Goal: Information Seeking & Learning: Stay updated

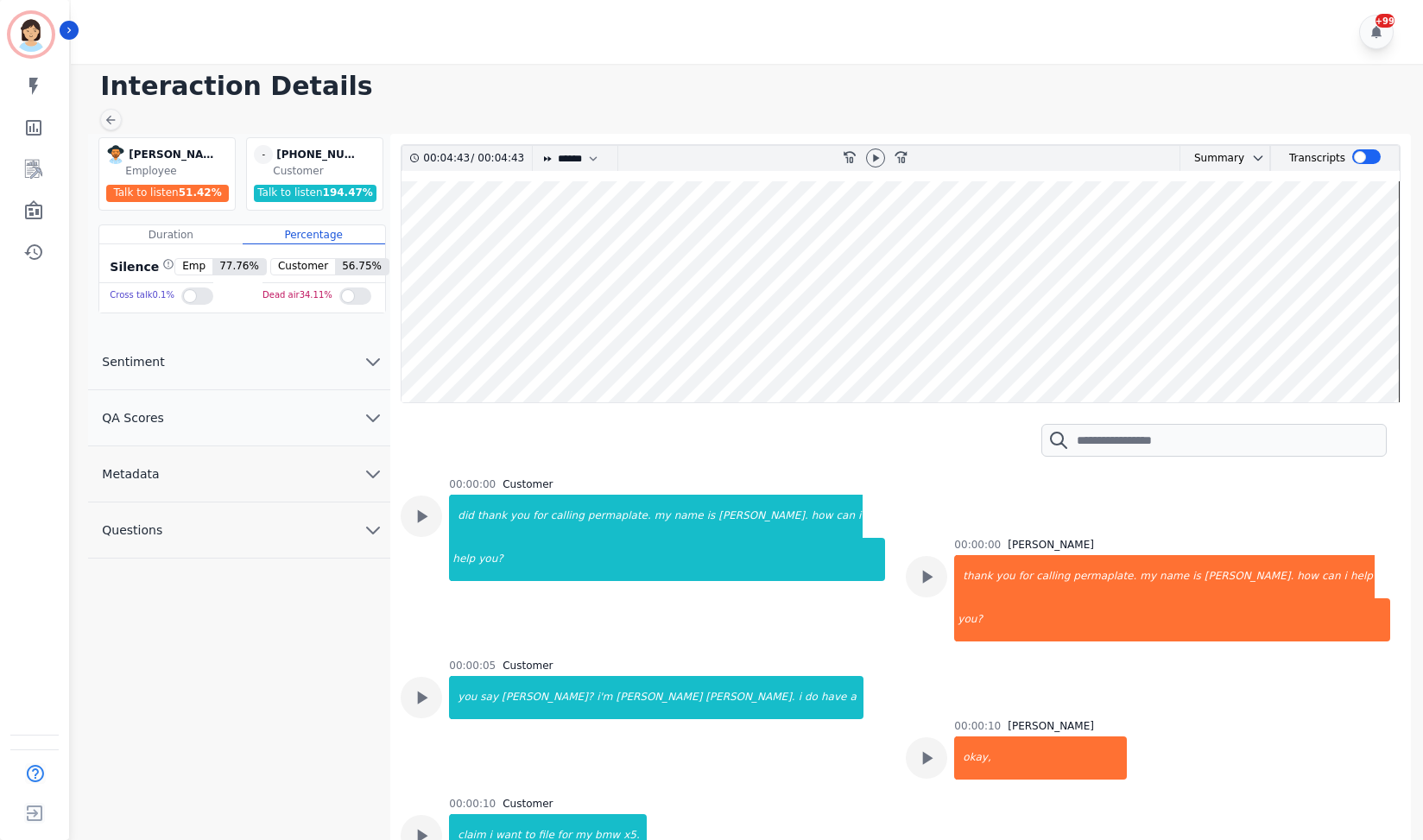
select select "****"
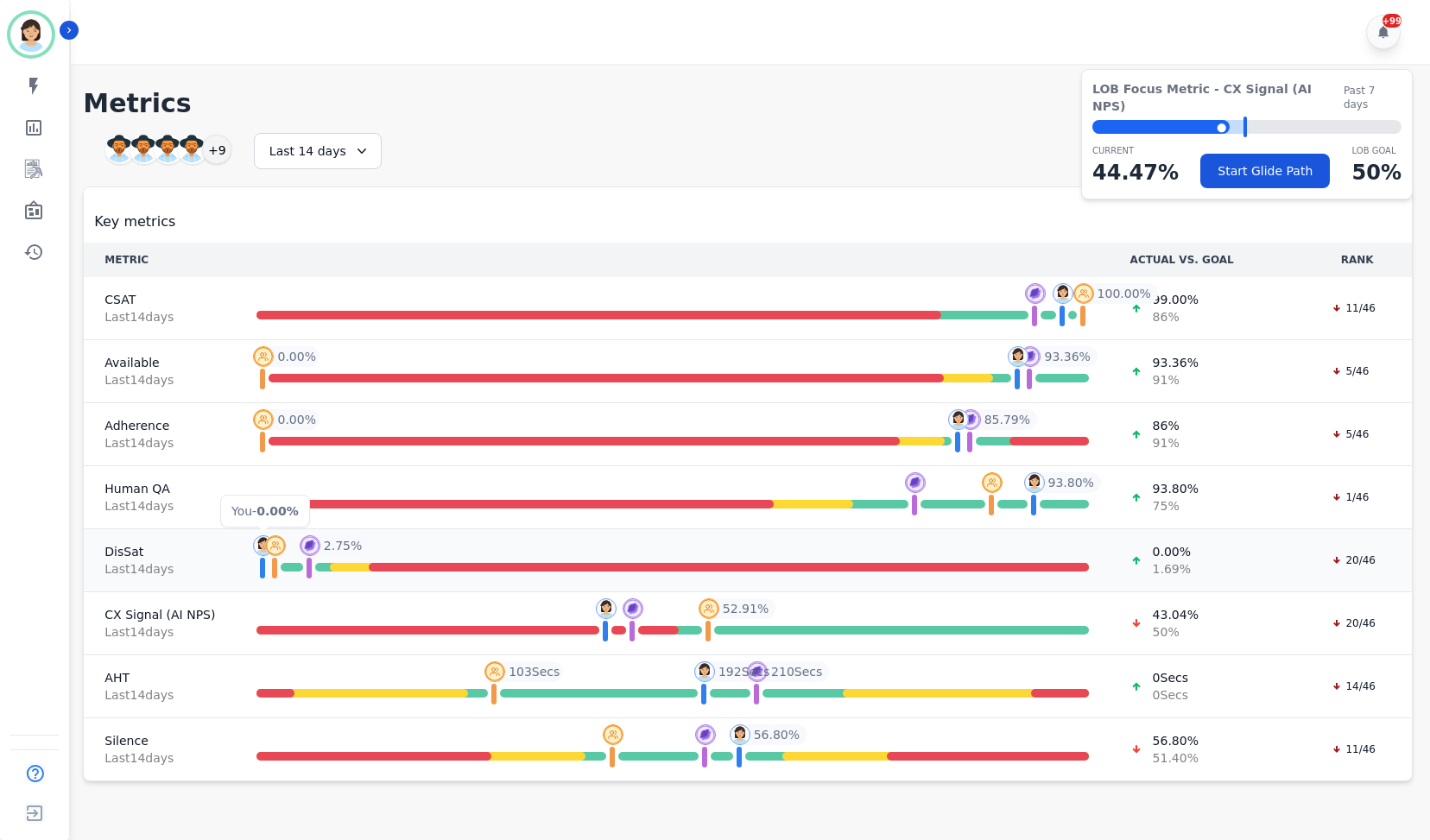
click at [254, 547] on img at bounding box center [263, 545] width 21 height 21
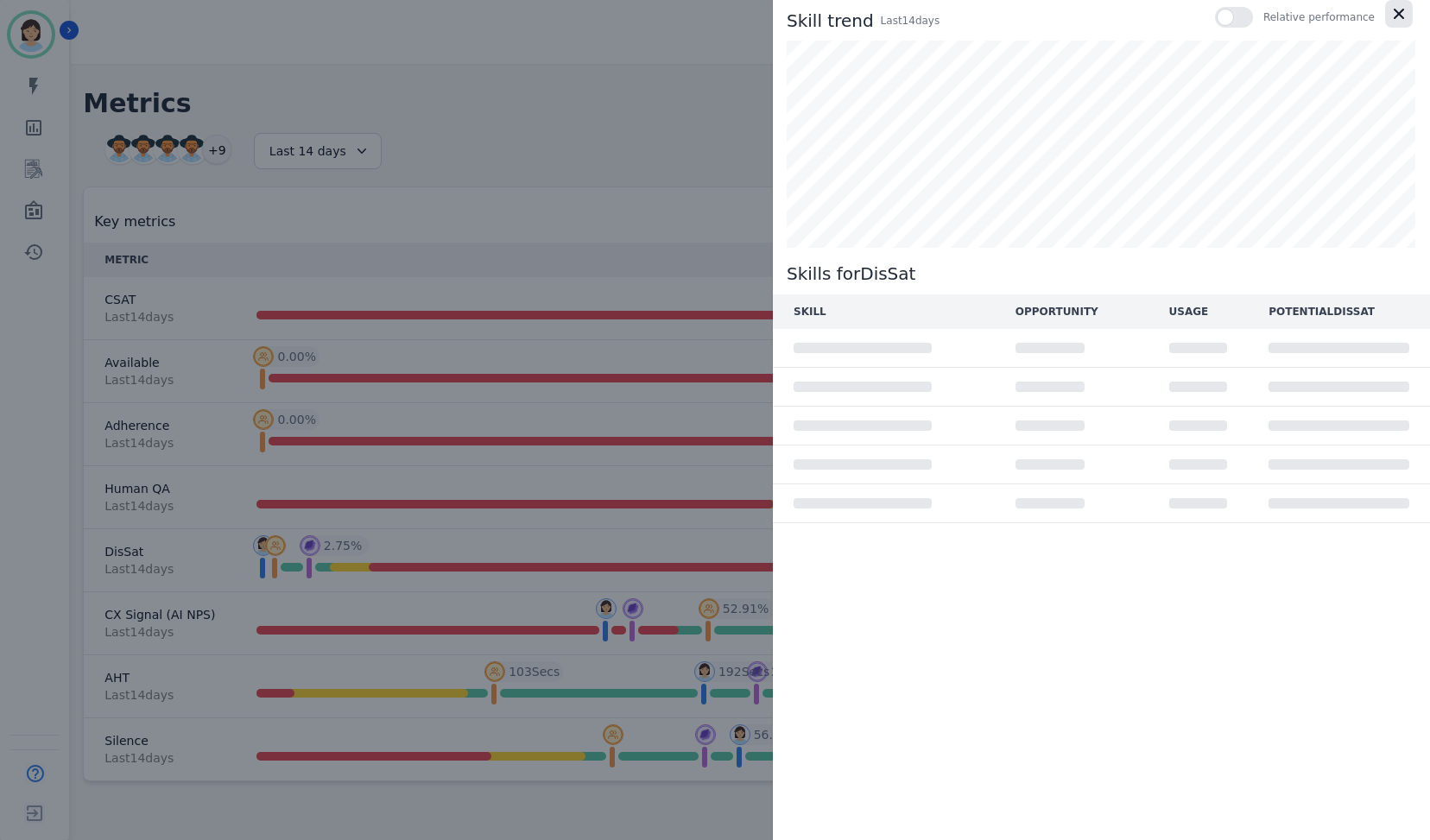
click at [1395, 21] on icon "button" at bounding box center [1398, 14] width 17 height 17
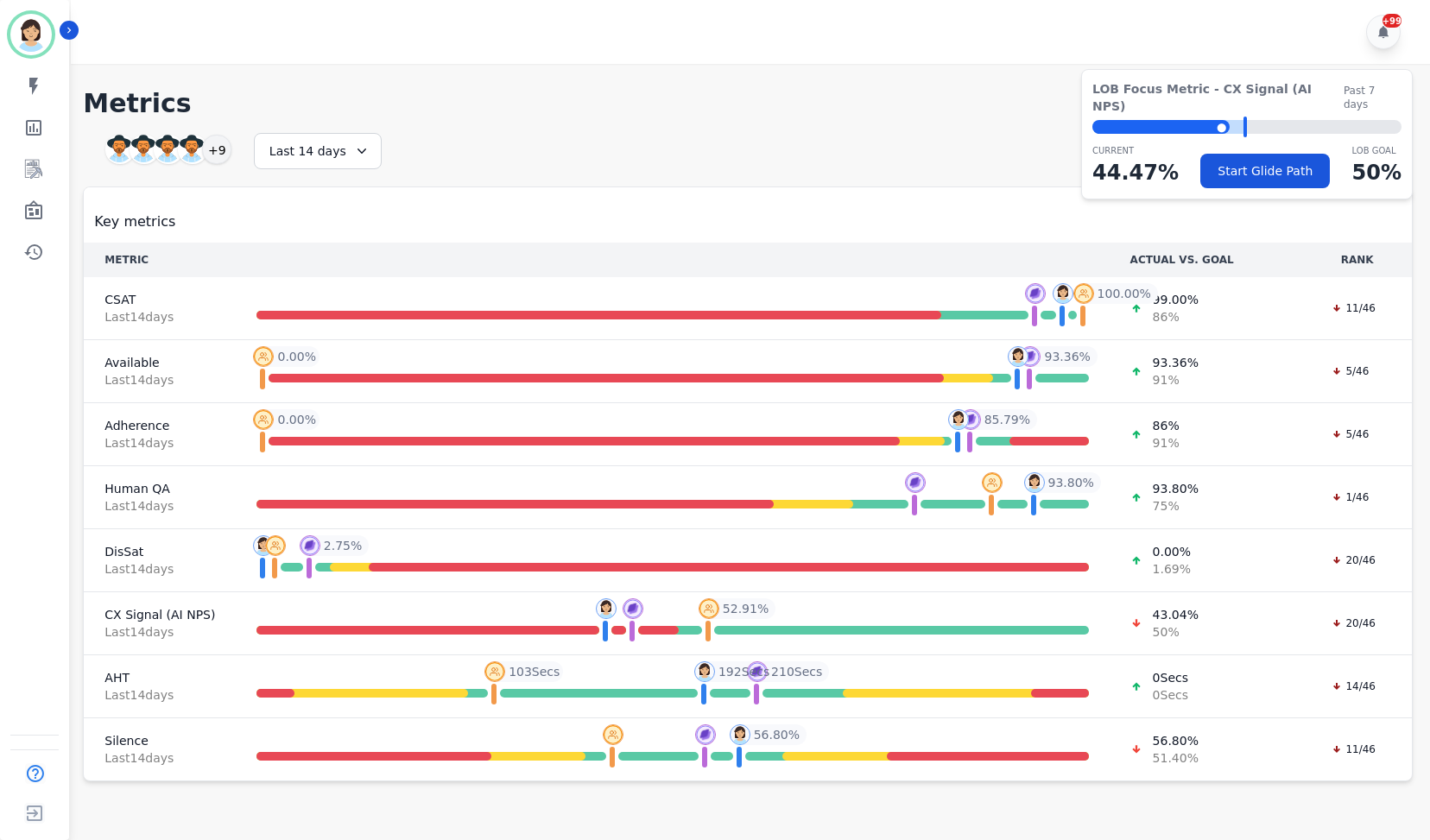
click at [419, 101] on h1 "Metrics" at bounding box center [748, 103] width 1329 height 31
click at [490, 100] on h1 "Metrics" at bounding box center [748, 103] width 1329 height 31
click at [46, 163] on link "Sidebar" at bounding box center [35, 169] width 66 height 35
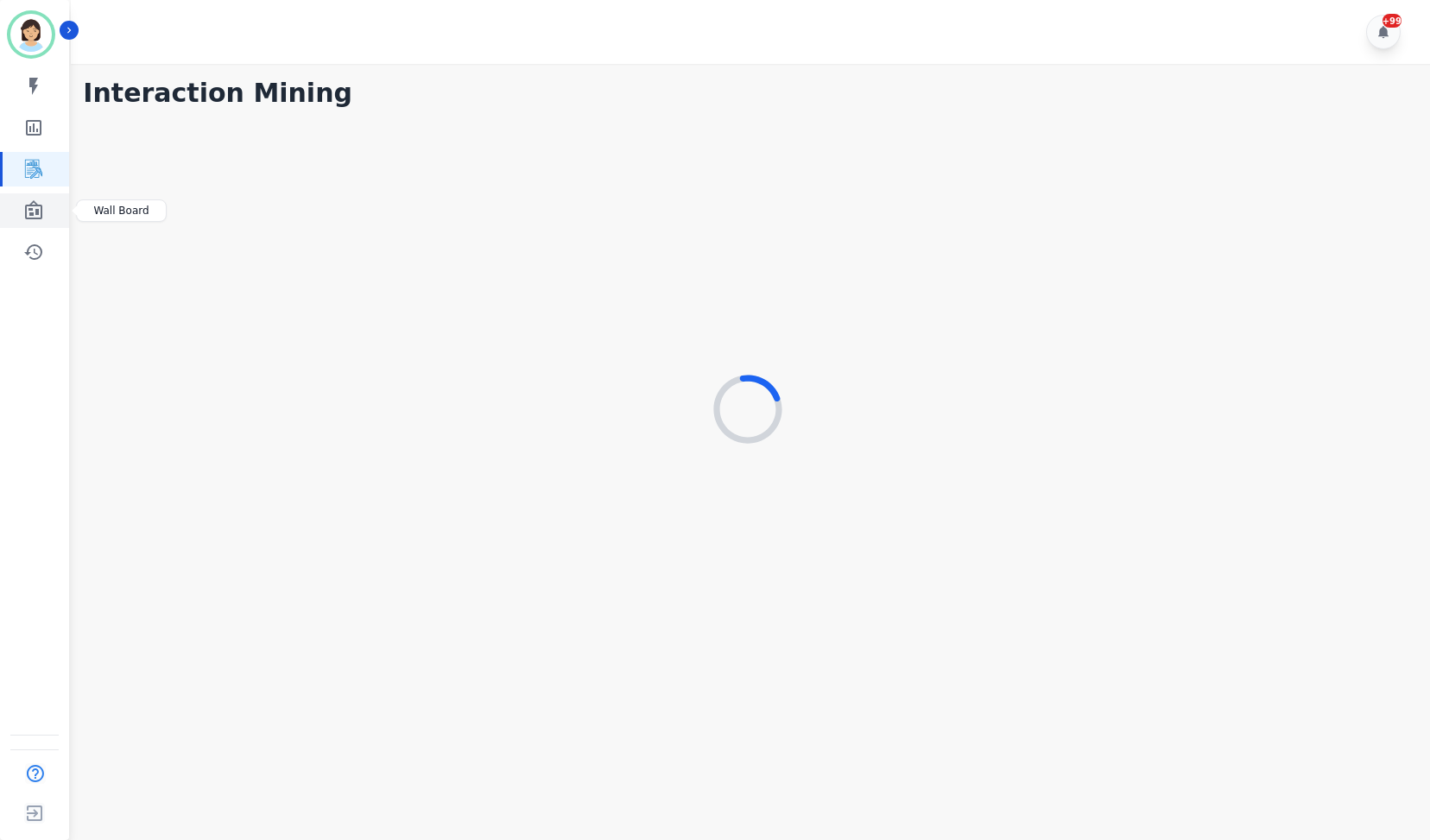
click at [39, 199] on link "Sidebar" at bounding box center [35, 210] width 66 height 35
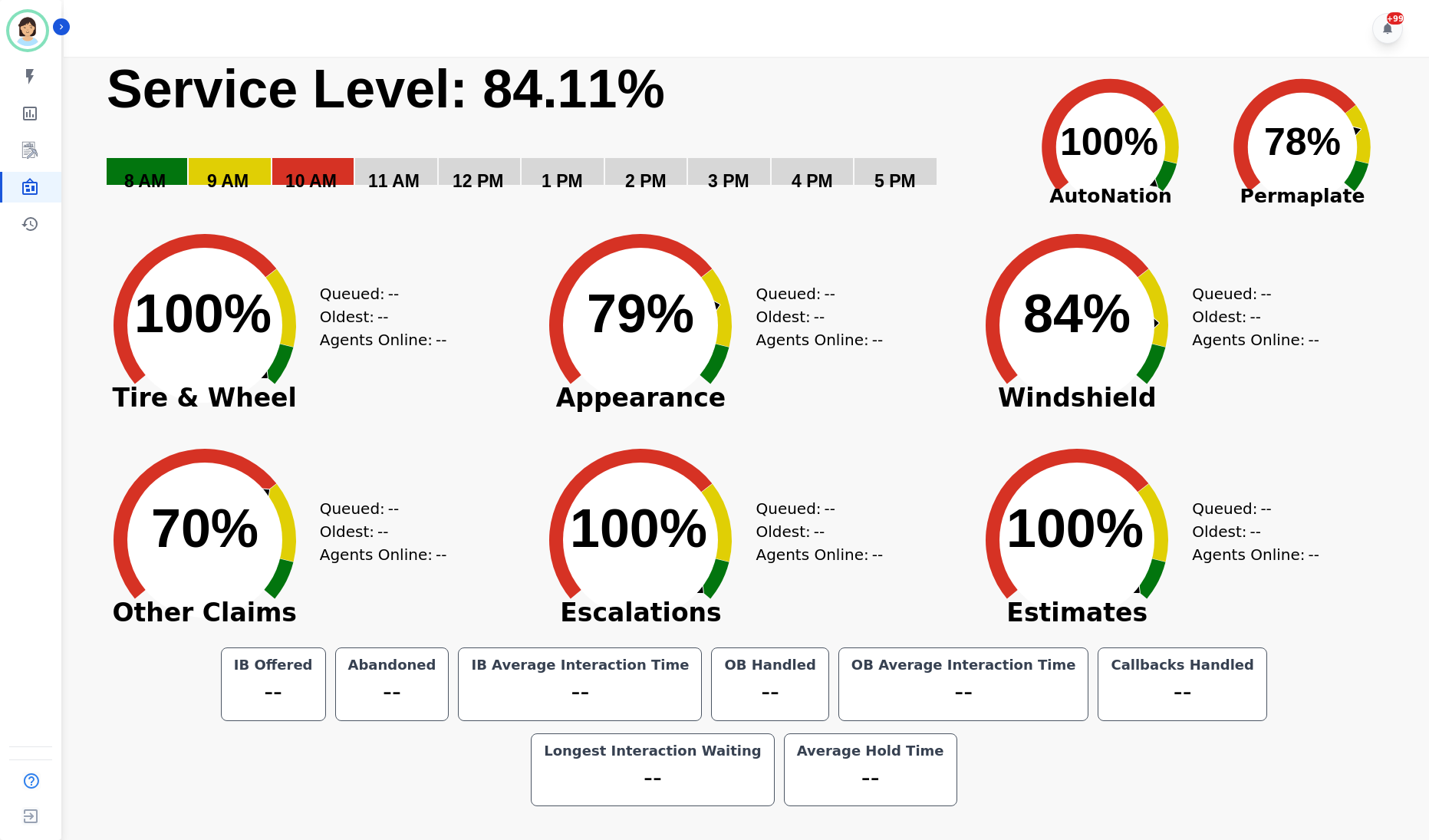
click at [260, 428] on icon "Created with Highcharts 10.3.3 70% ​ 70%" at bounding box center [204, 528] width 230 height 215
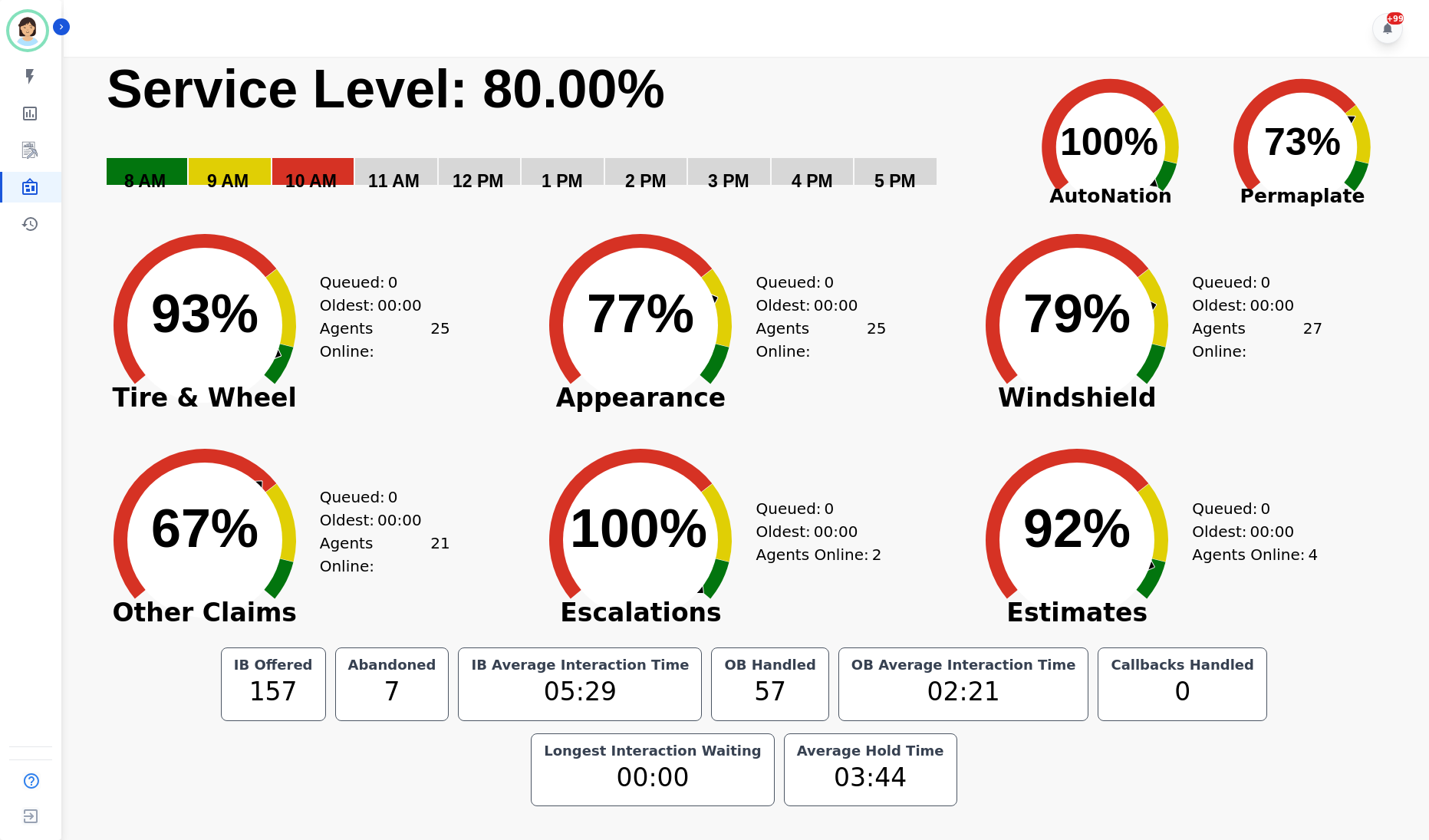
click at [1020, 86] on icon "Created with Highcharts 10.3.3 100% ​ 100%" at bounding box center [1111, 135] width 191 height 153
click at [350, 451] on div "Queued: 0 Oldest: 00:00 Agents Online: 21" at bounding box center [385, 528] width 130 height 215
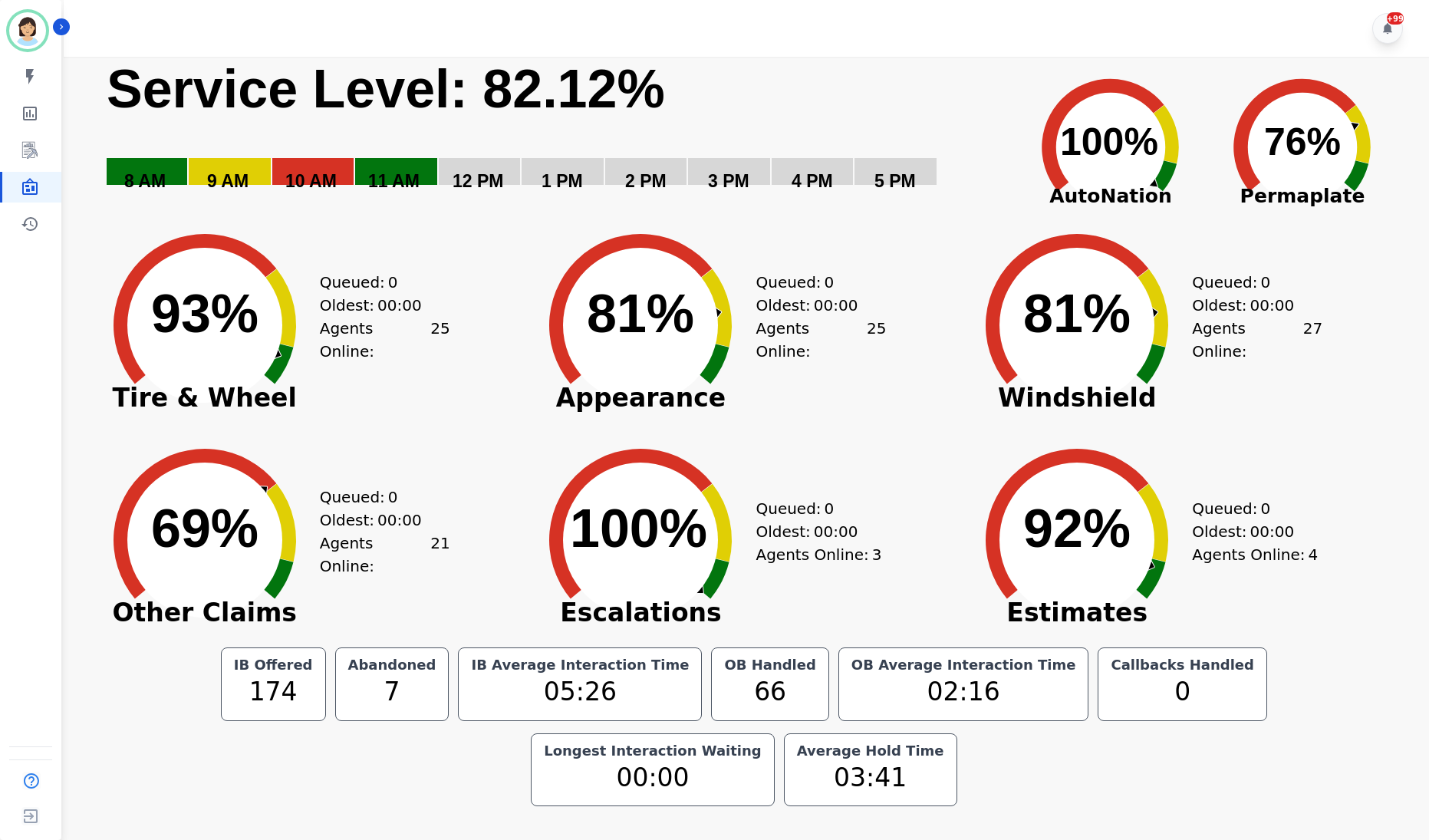
click at [378, 339] on div "Agents Online: 25" at bounding box center [385, 339] width 130 height 46
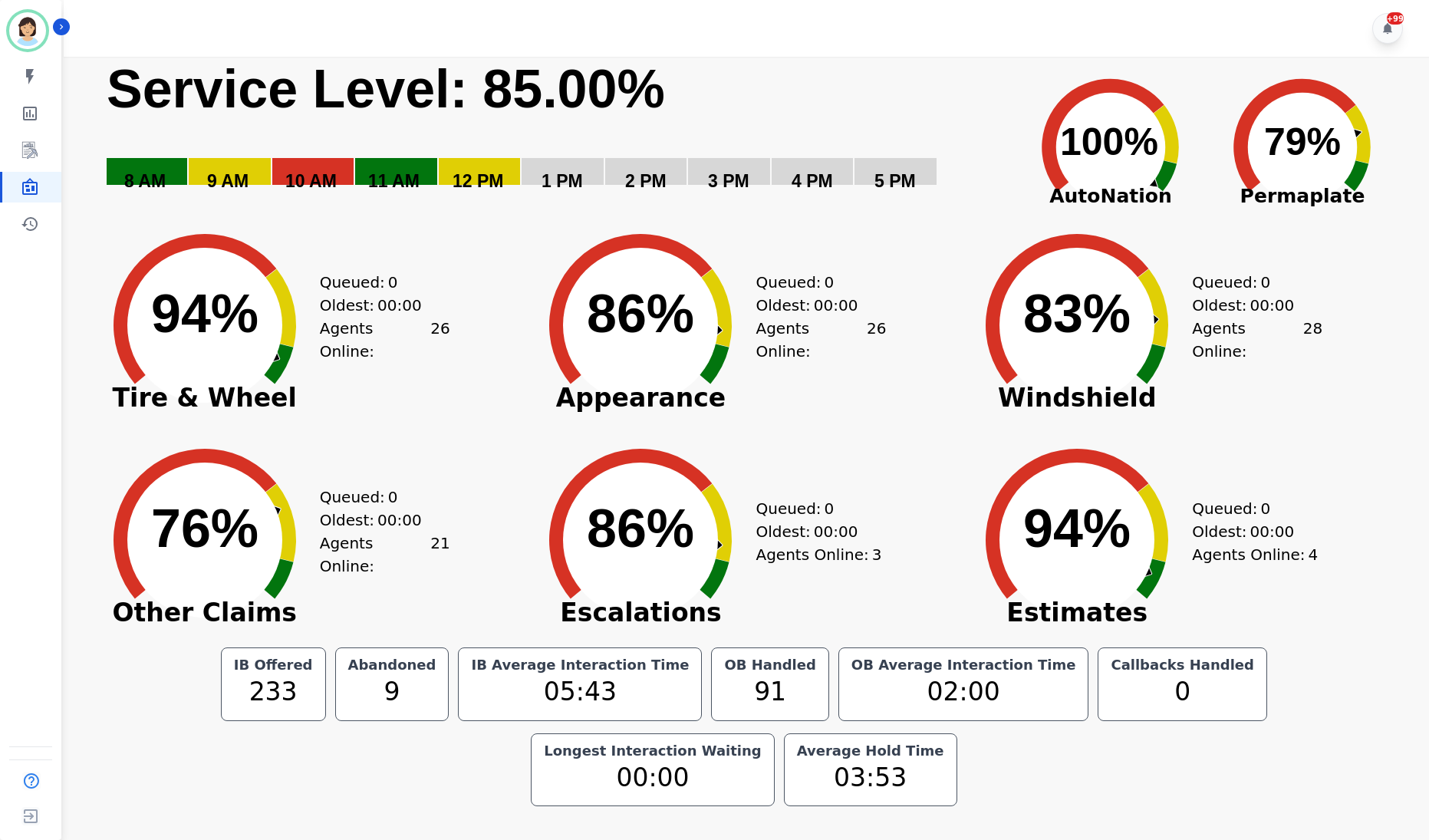
click at [1192, 23] on div "+99" at bounding box center [749, 28] width 1370 height 56
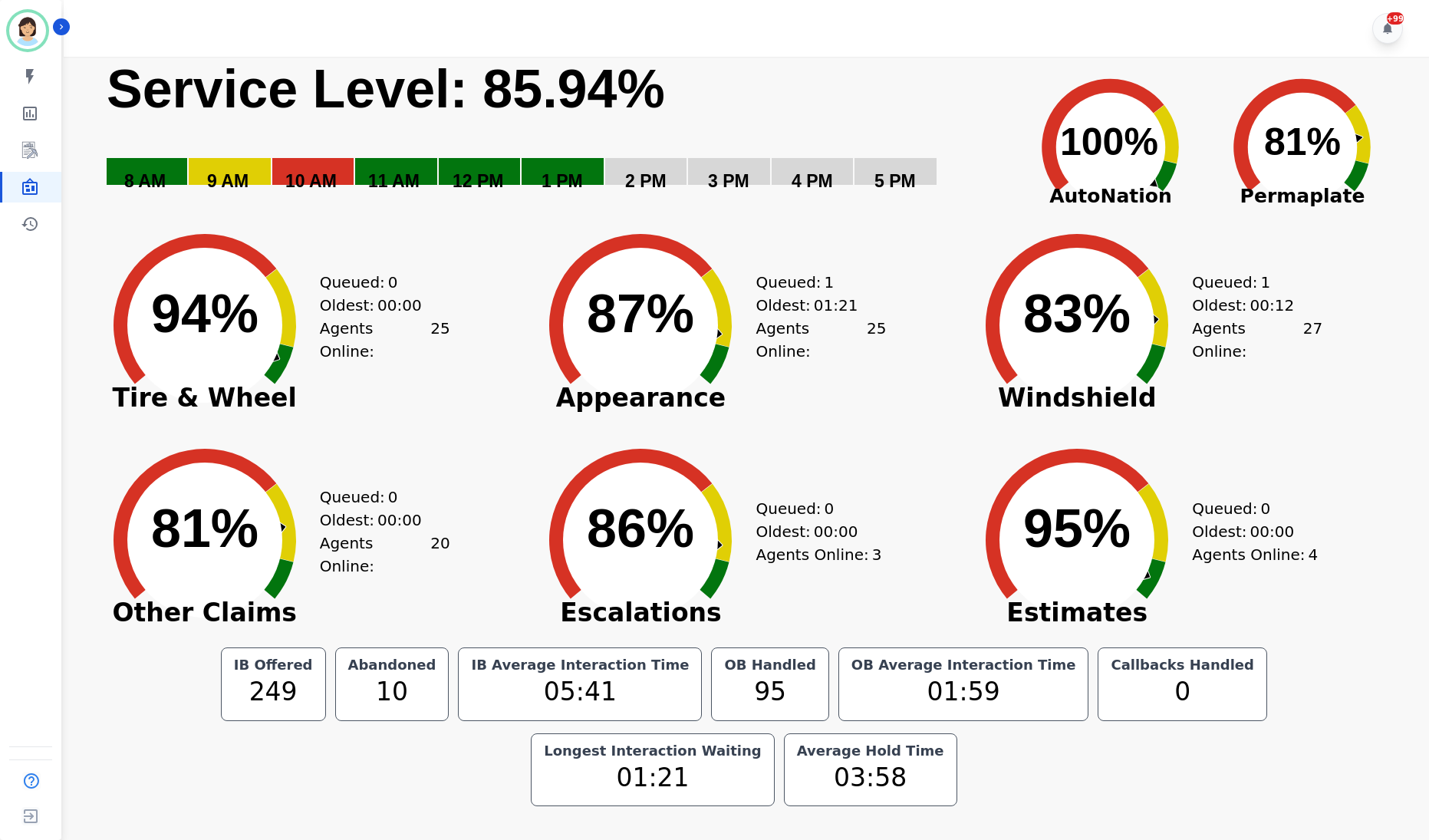
click at [367, 452] on div "Queued: 0 Oldest: 00:00 Agents Online: 20" at bounding box center [385, 528] width 130 height 215
click at [179, 477] on circle at bounding box center [205, 540] width 155 height 155
